Goal: Find specific page/section: Find specific page/section

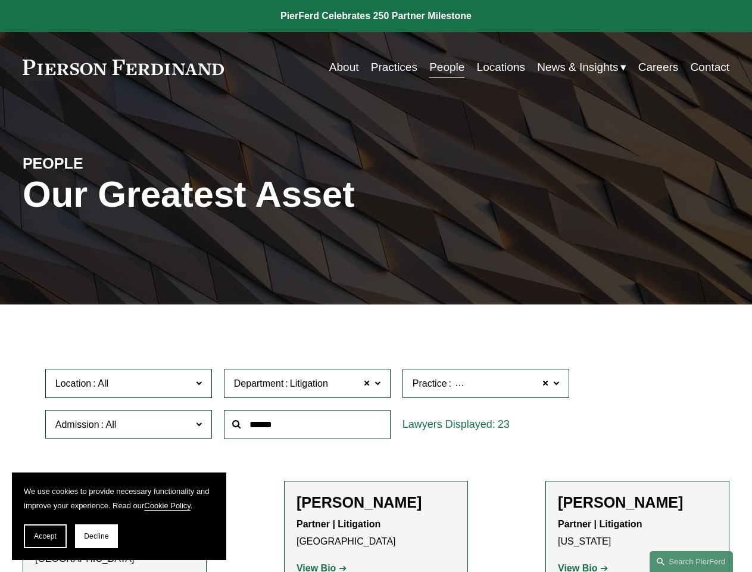
click at [45, 536] on span "Accept" at bounding box center [45, 536] width 23 height 8
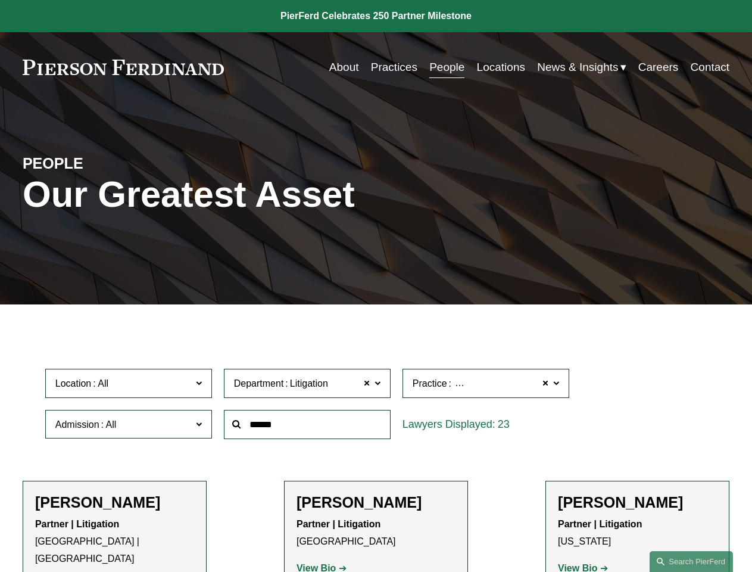
click at [97, 536] on p "Partner | Litigation [GEOGRAPHIC_DATA] | [GEOGRAPHIC_DATA]" at bounding box center [114, 541] width 159 height 51
click at [376, 445] on div at bounding box center [307, 424] width 179 height 41
click at [376, 404] on div "Department Litigation Litigation All Corporate Employment, Labor, and Benefits …" at bounding box center [307, 383] width 179 height 41
click at [129, 386] on span "Location" at bounding box center [123, 383] width 136 height 16
click at [308, 386] on span "Litigation" at bounding box center [309, 383] width 38 height 15
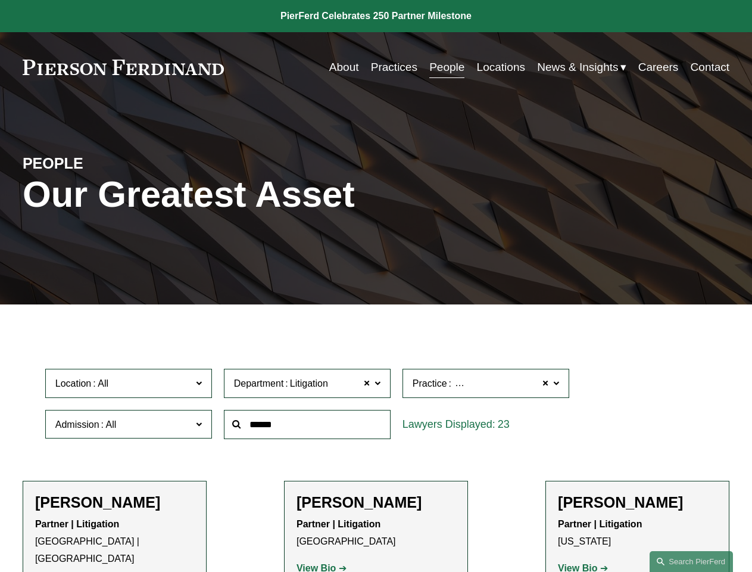
click at [487, 386] on span "White Collar Defense & Investigations" at bounding box center [533, 383] width 160 height 15
click at [0, 0] on link "All" at bounding box center [0, 0] width 0 height 0
click at [308, 427] on input "text" at bounding box center [307, 424] width 167 height 29
